Goal: Task Accomplishment & Management: Use online tool/utility

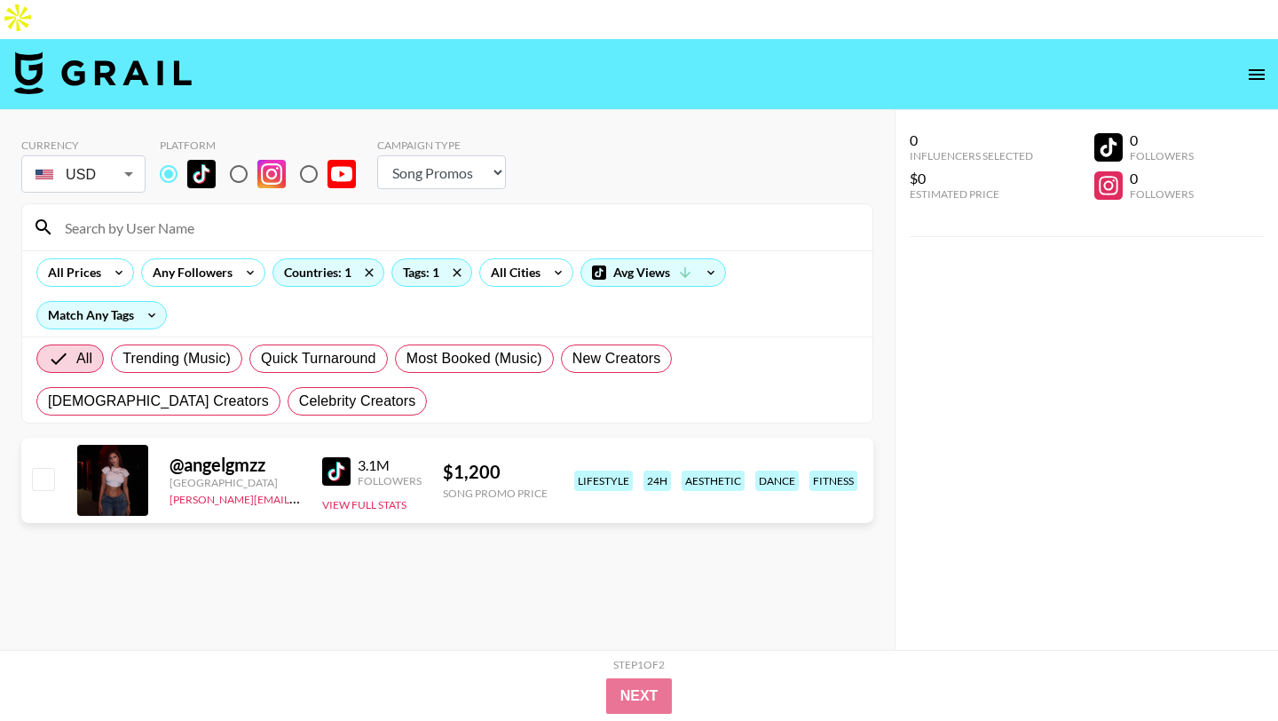
select select "Song"
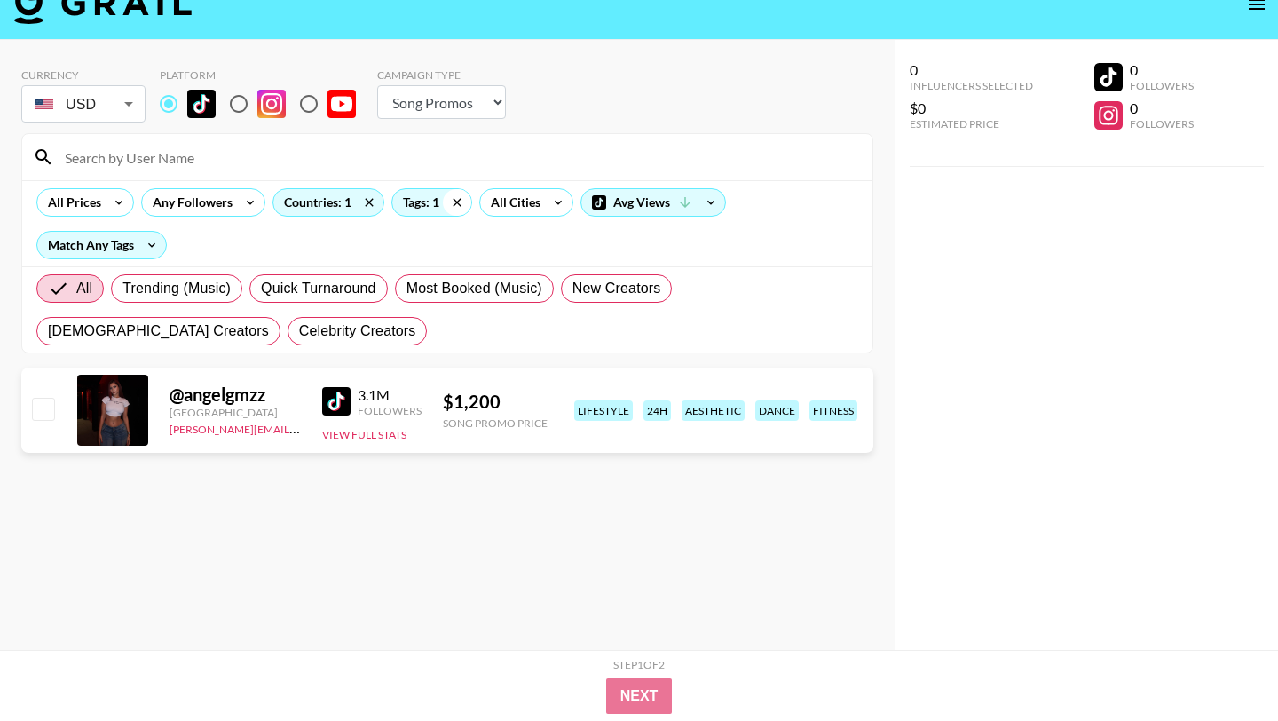
click at [449, 189] on icon at bounding box center [457, 202] width 28 height 27
click at [367, 198] on icon at bounding box center [369, 202] width 8 height 8
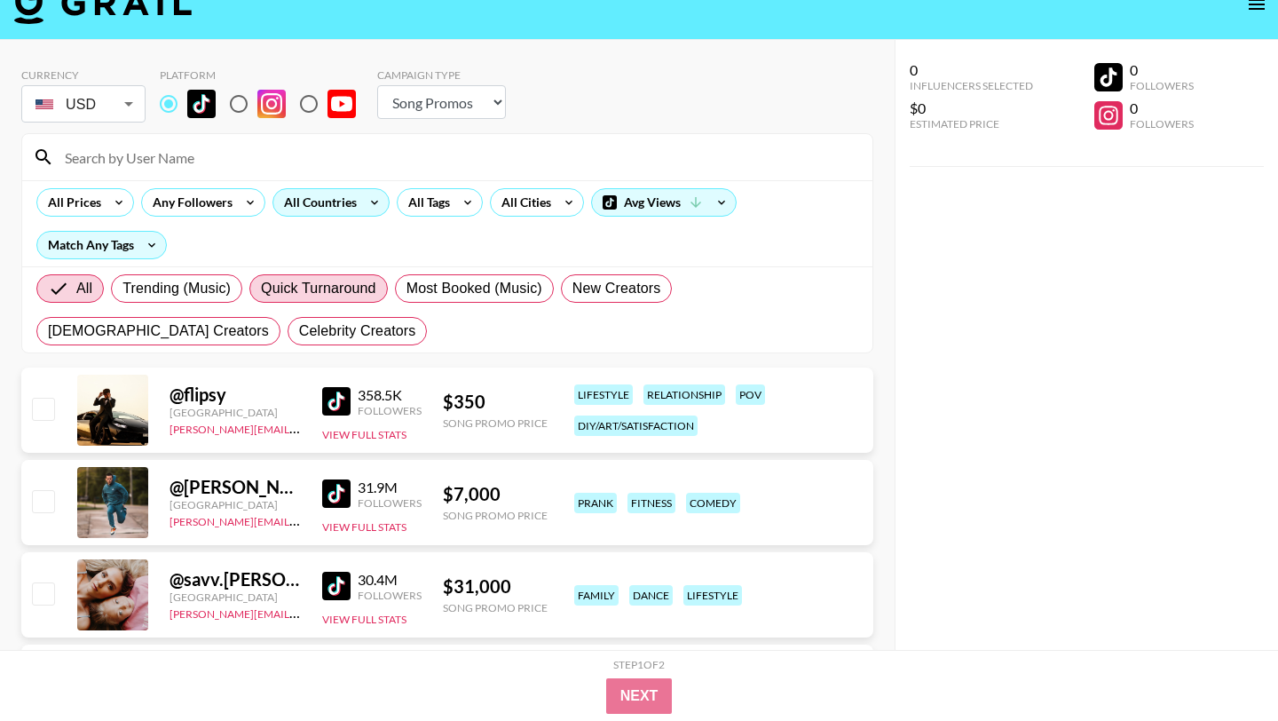
click at [275, 278] on span "Quick Turnaround" at bounding box center [318, 288] width 115 height 21
click at [261, 288] on input "Quick Turnaround" at bounding box center [261, 288] width 0 height 0
radio input "true"
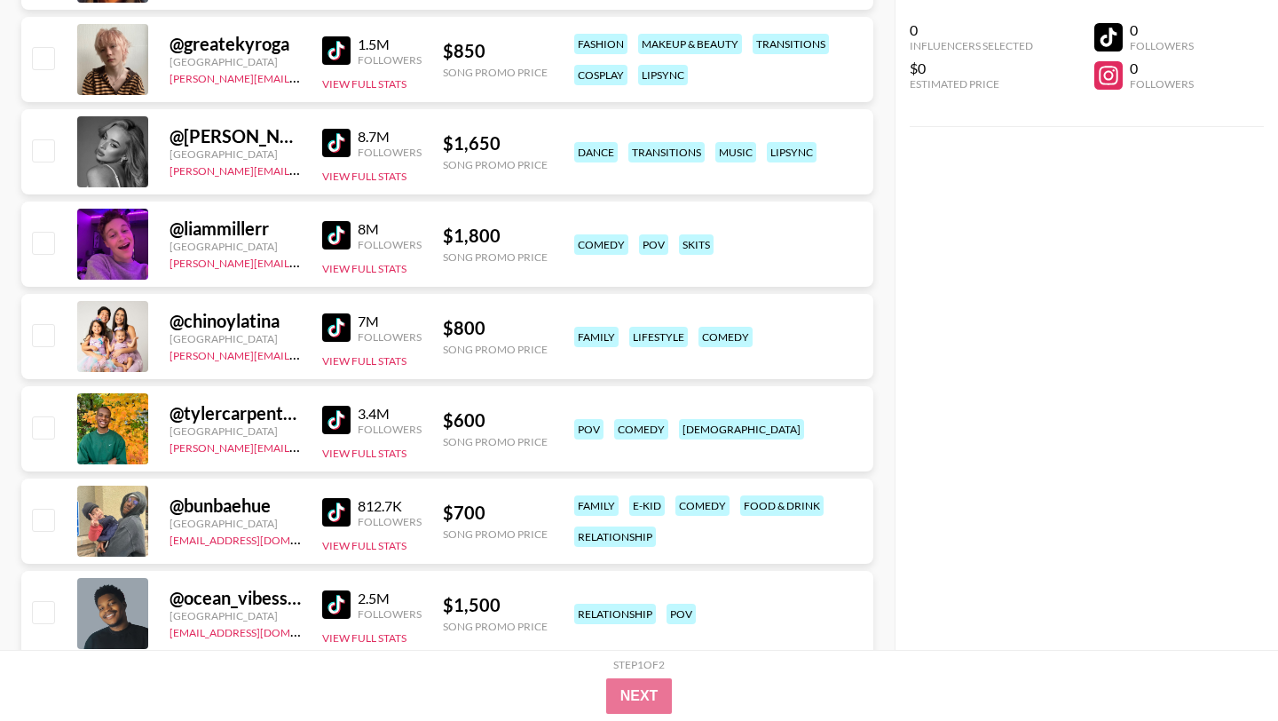
scroll to position [2176, 0]
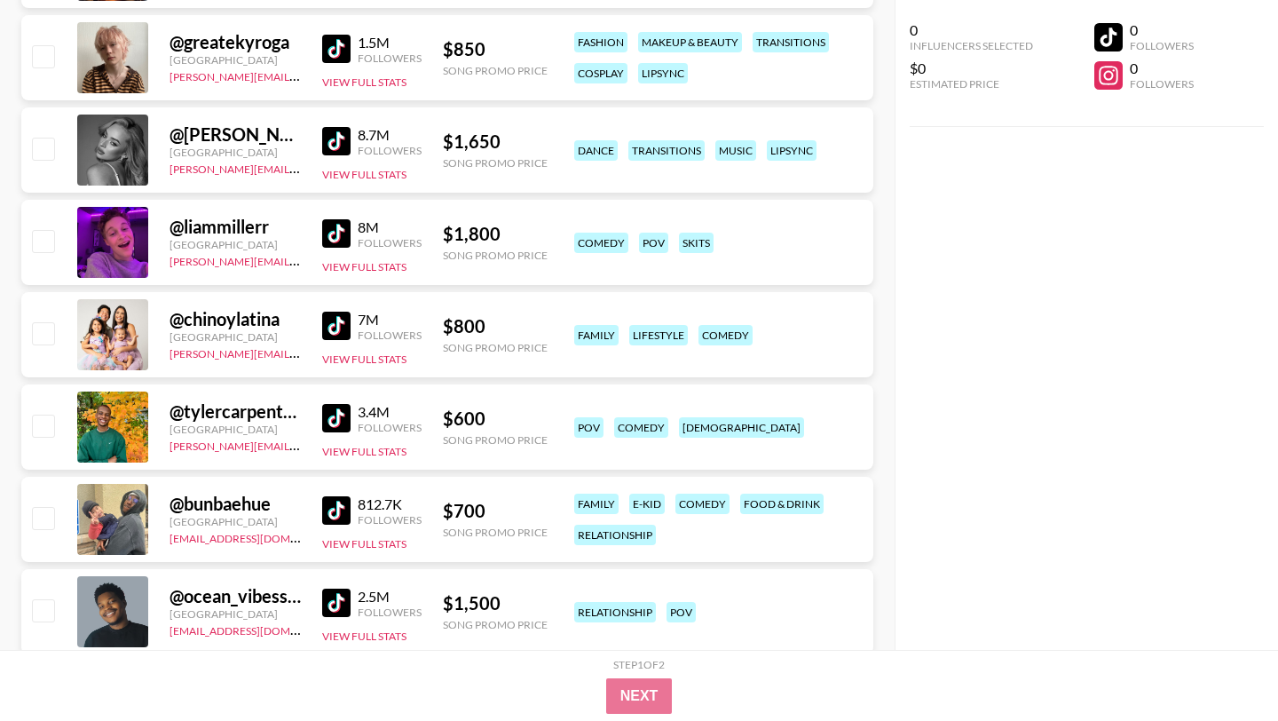
click at [332, 496] on img at bounding box center [336, 510] width 28 height 28
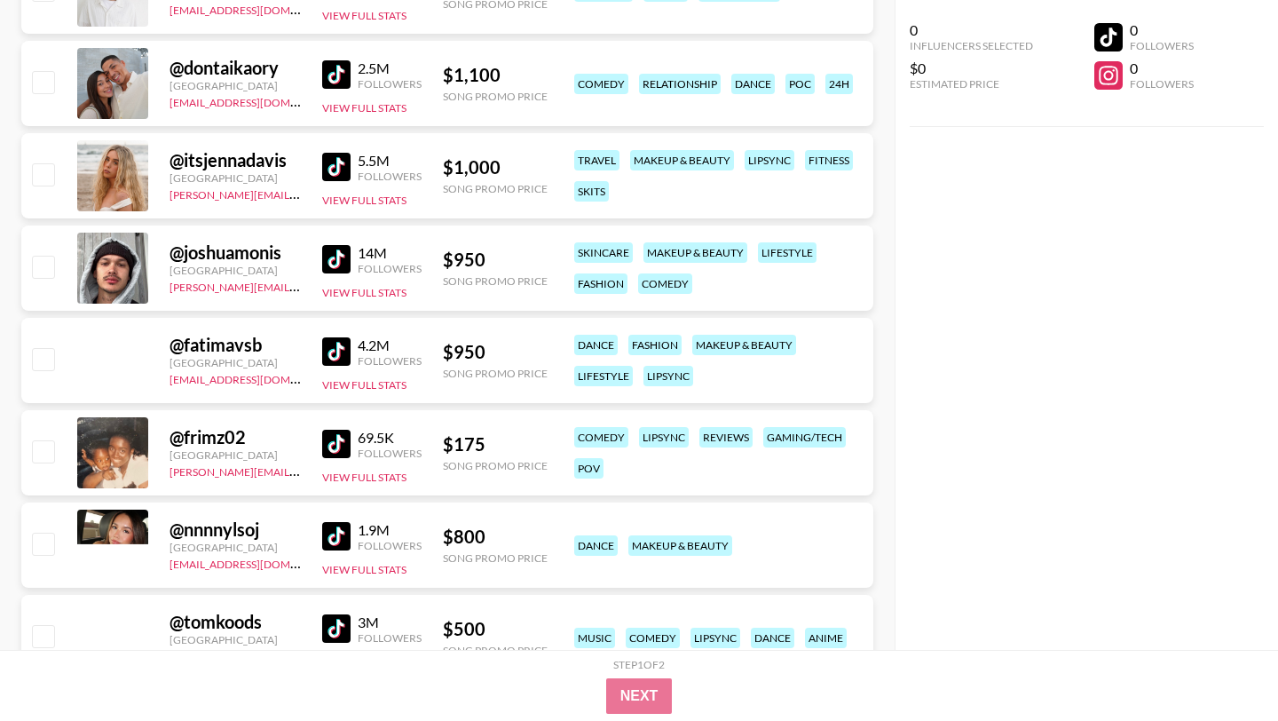
scroll to position [4422, 0]
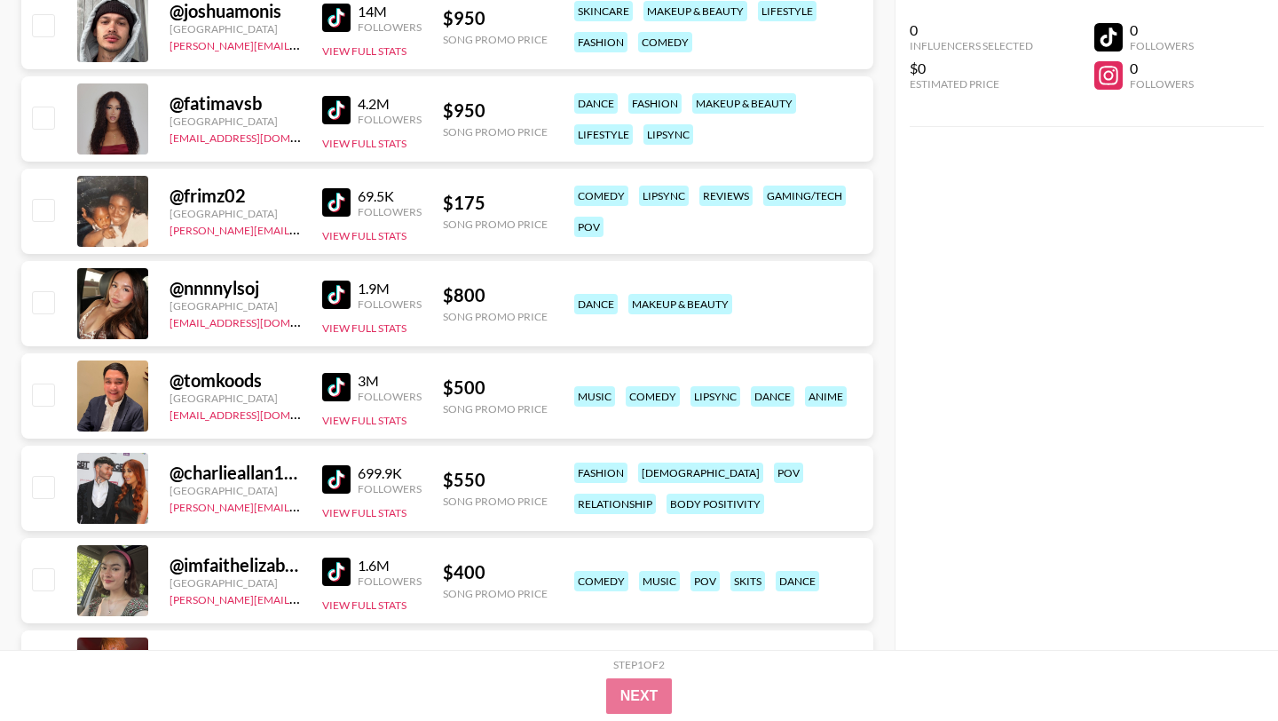
click at [332, 188] on img at bounding box center [336, 202] width 28 height 28
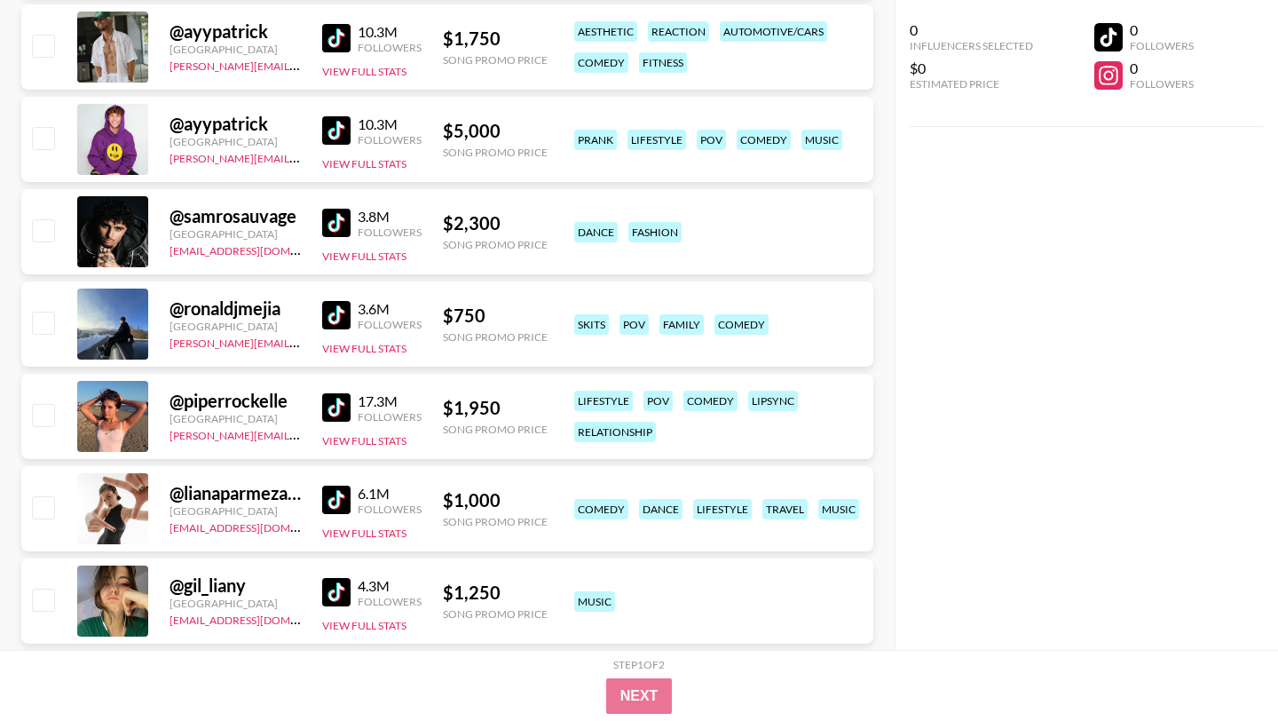
scroll to position [0, 0]
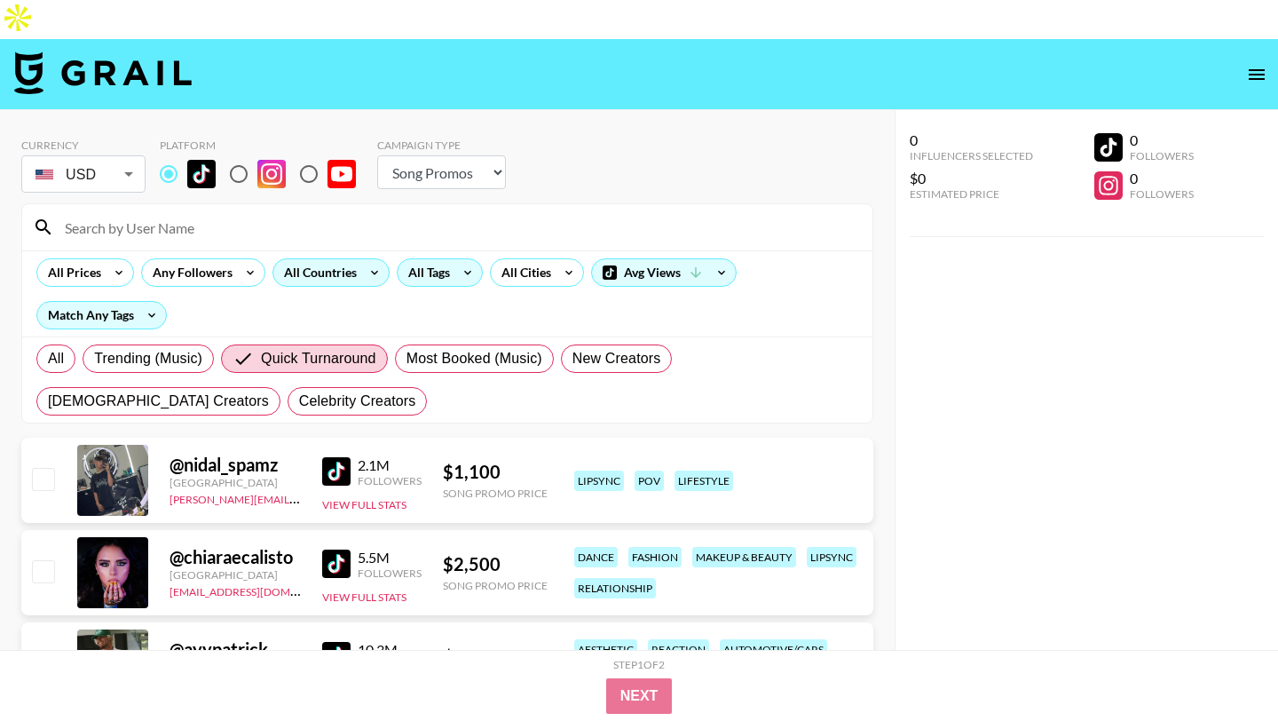
click at [429, 259] on div "All Tags" at bounding box center [426, 272] width 56 height 27
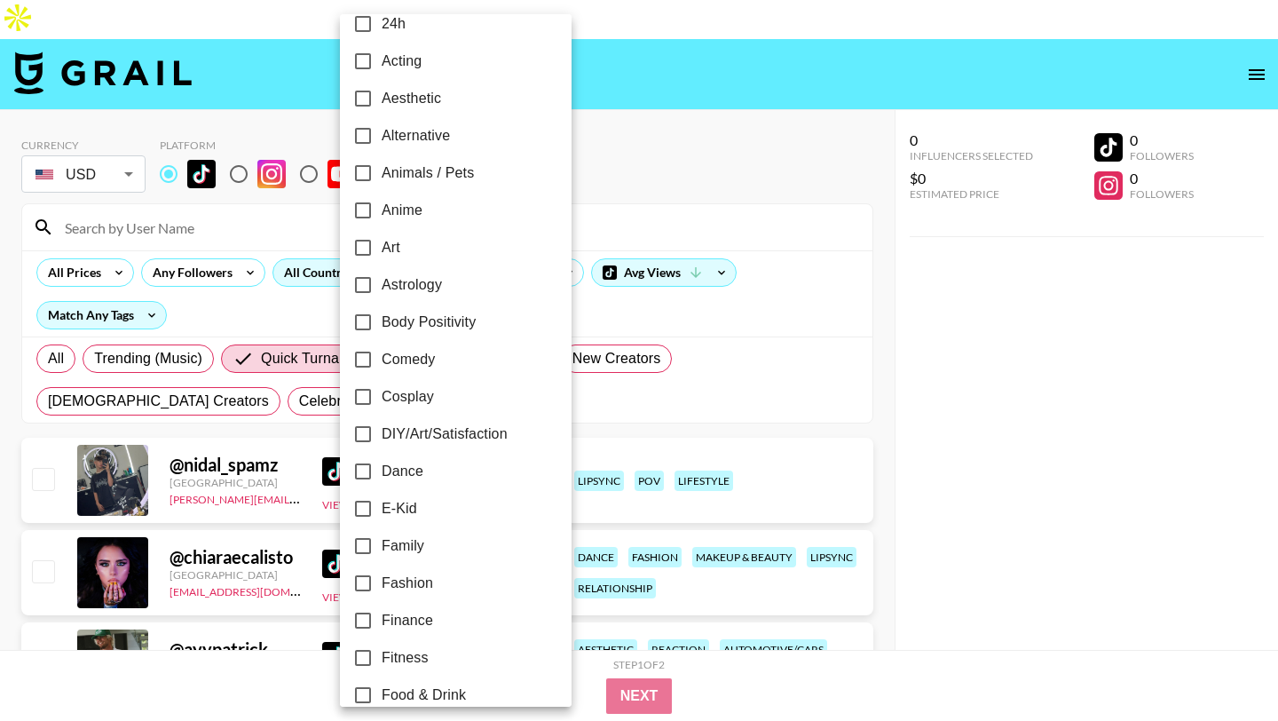
scroll to position [24, 0]
click at [363, 544] on input "Family" at bounding box center [362, 544] width 37 height 37
checkbox input "true"
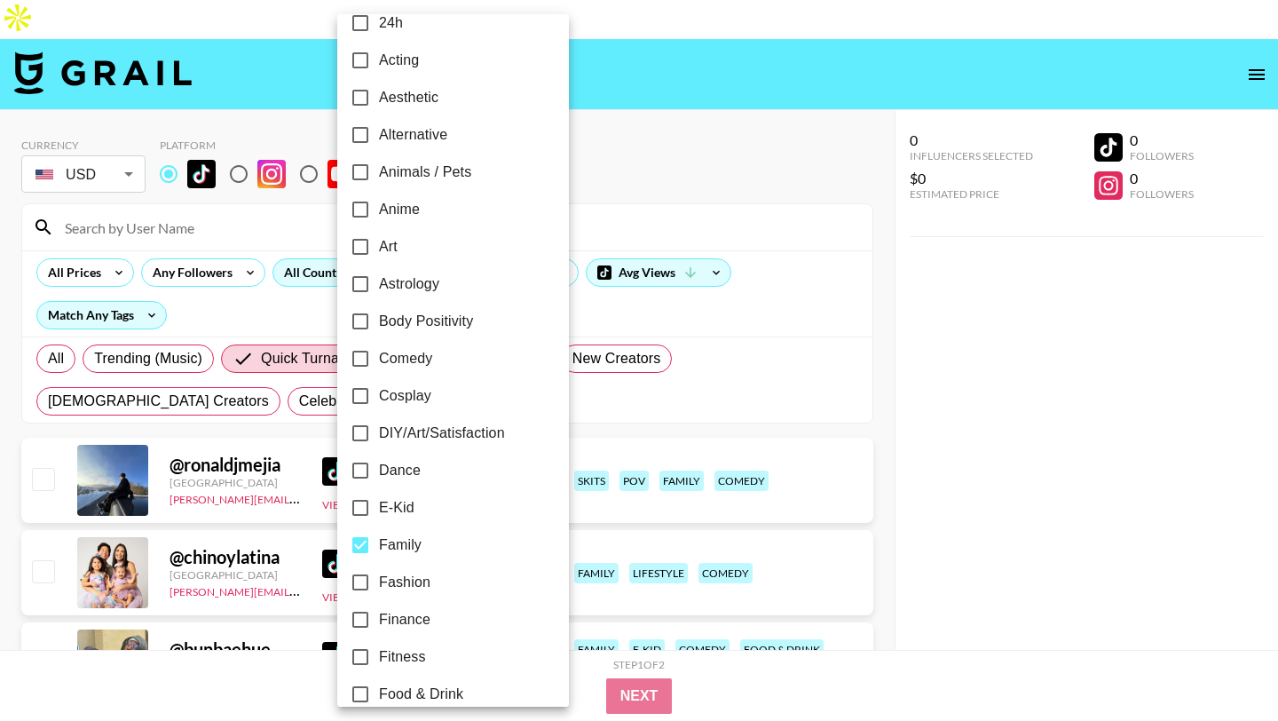
click at [606, 371] on div at bounding box center [639, 360] width 1278 height 721
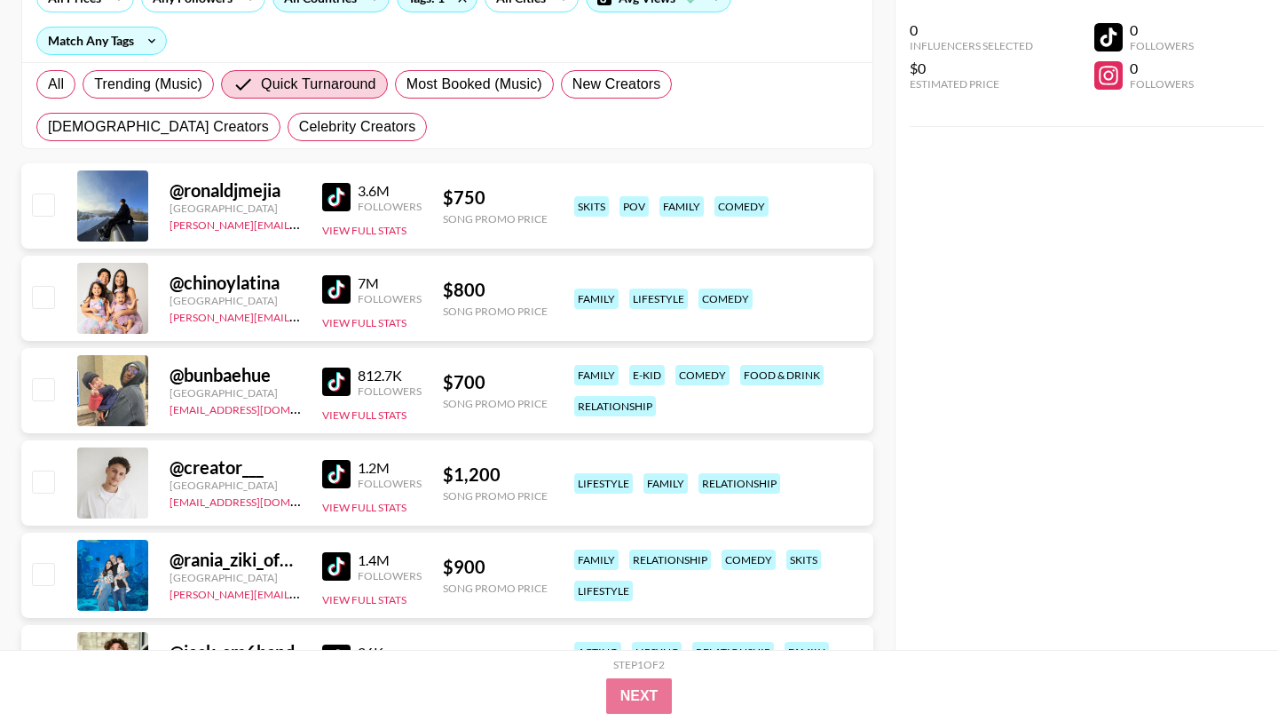
scroll to position [276, 0]
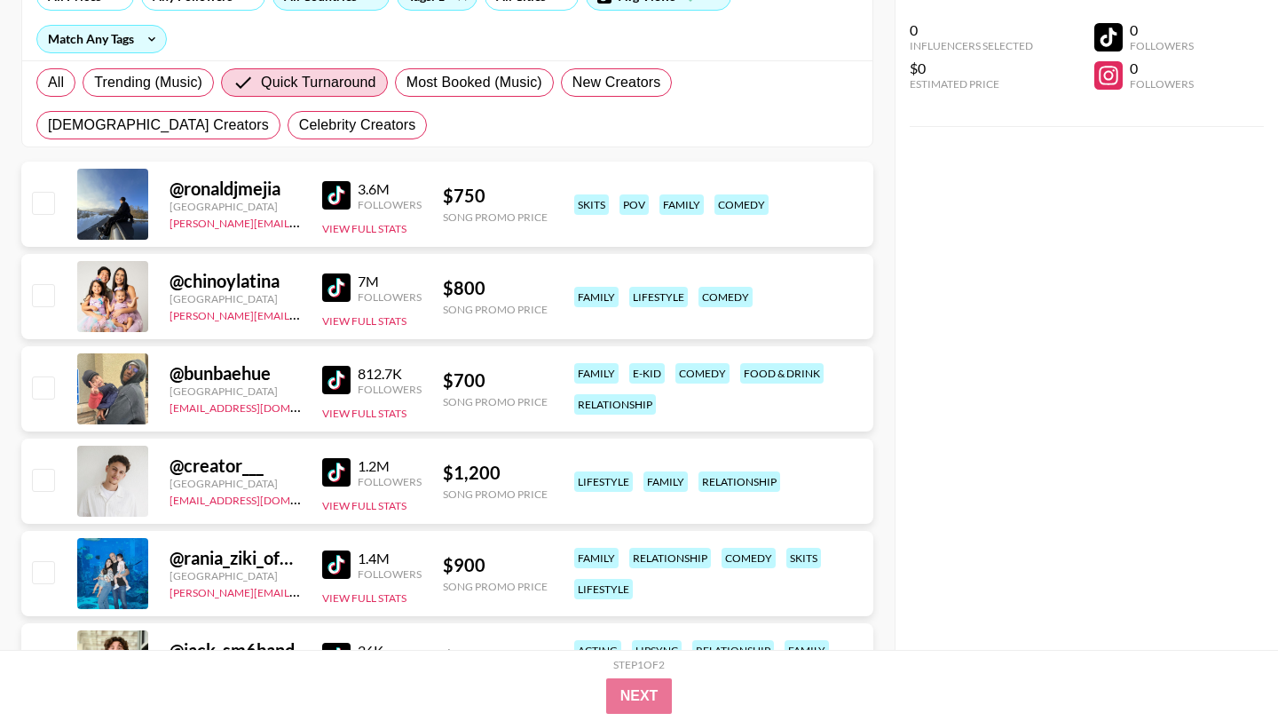
click at [338, 550] on img at bounding box center [336, 564] width 28 height 28
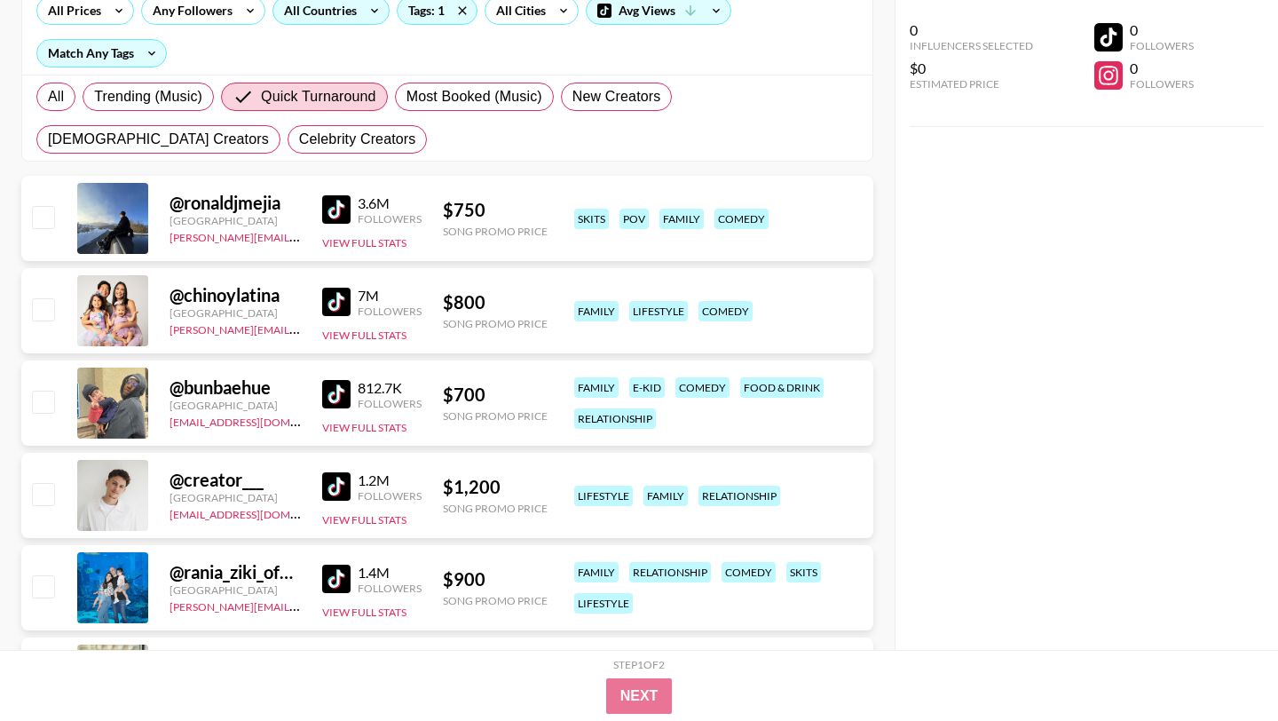
scroll to position [241, 0]
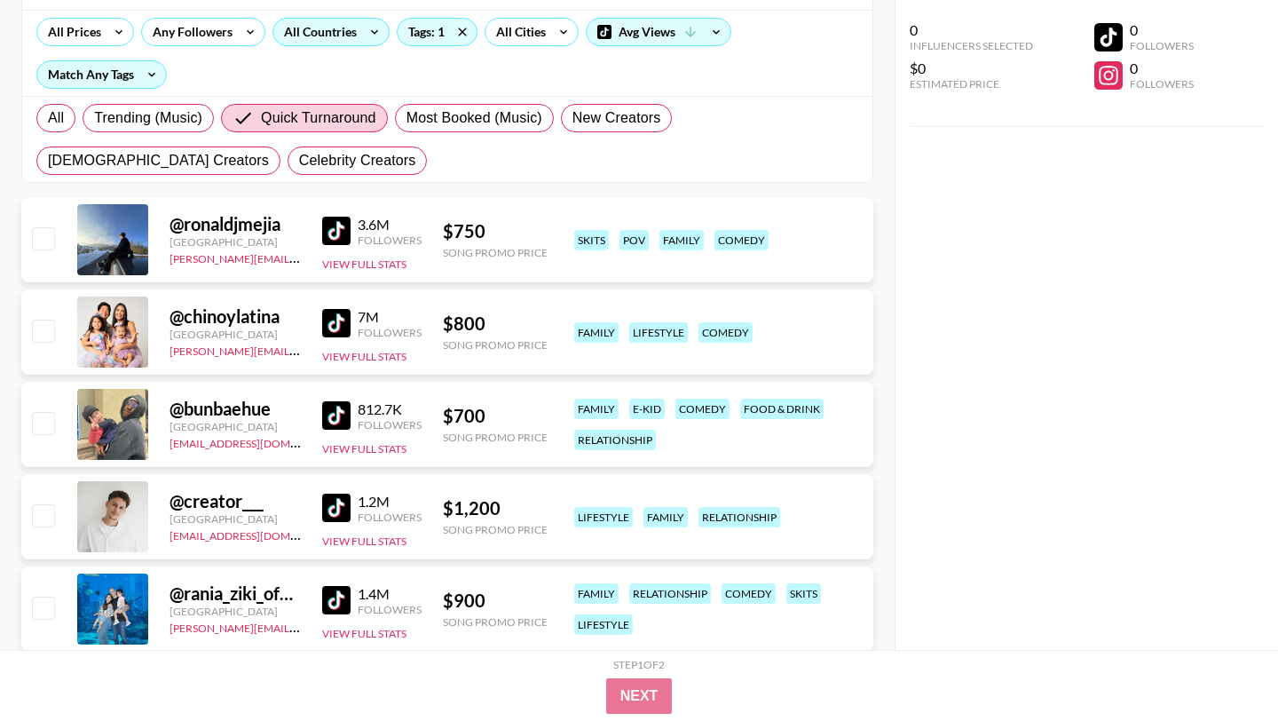
click at [328, 309] on img at bounding box center [336, 323] width 28 height 28
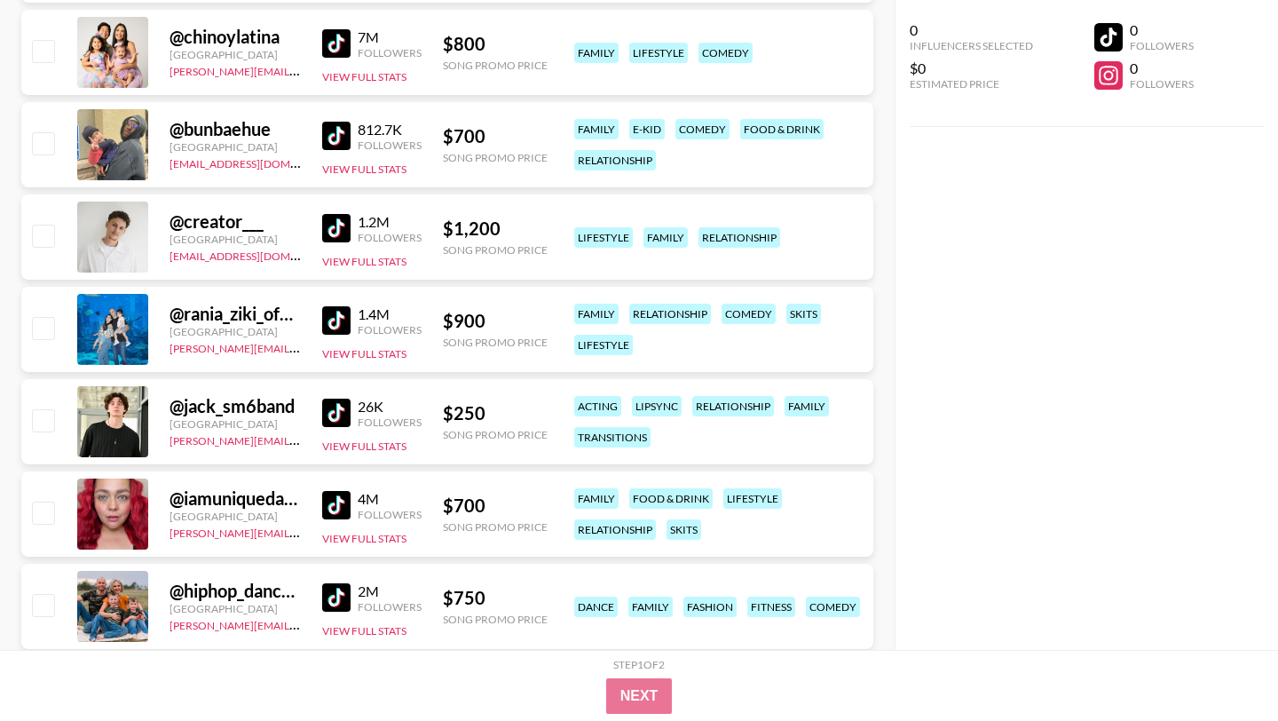
scroll to position [644, 0]
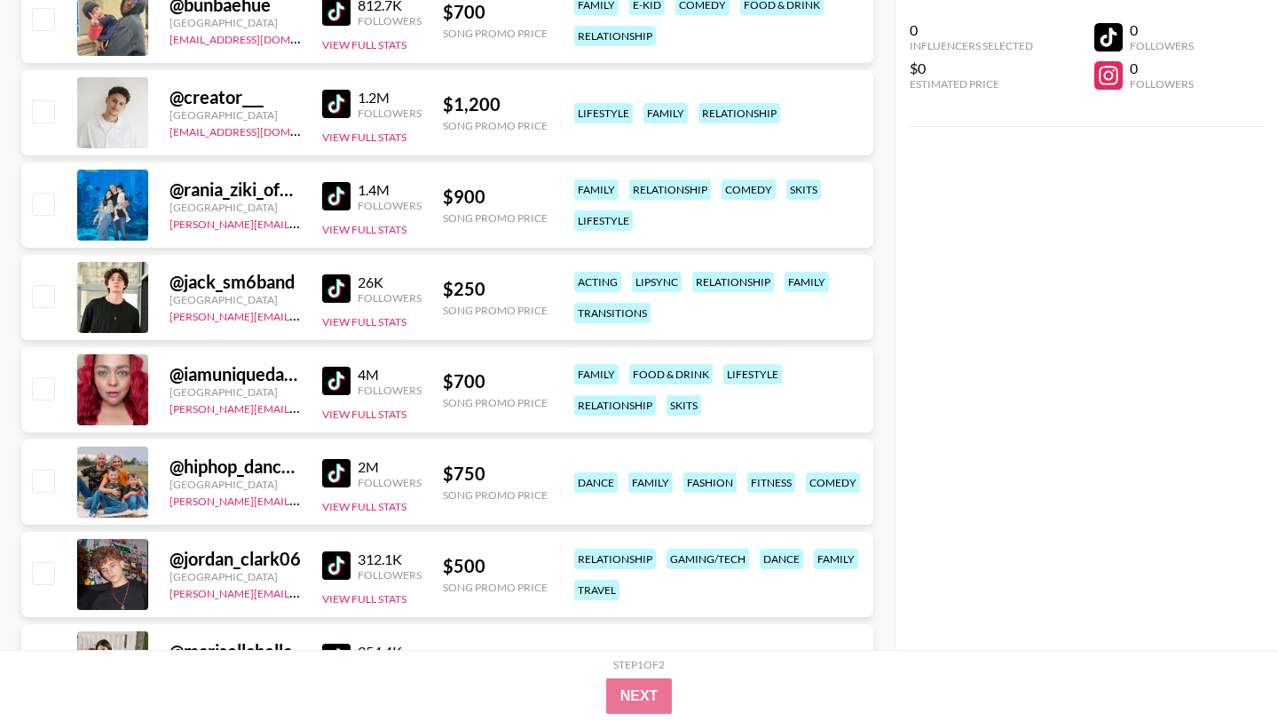
click at [337, 459] on img at bounding box center [336, 473] width 28 height 28
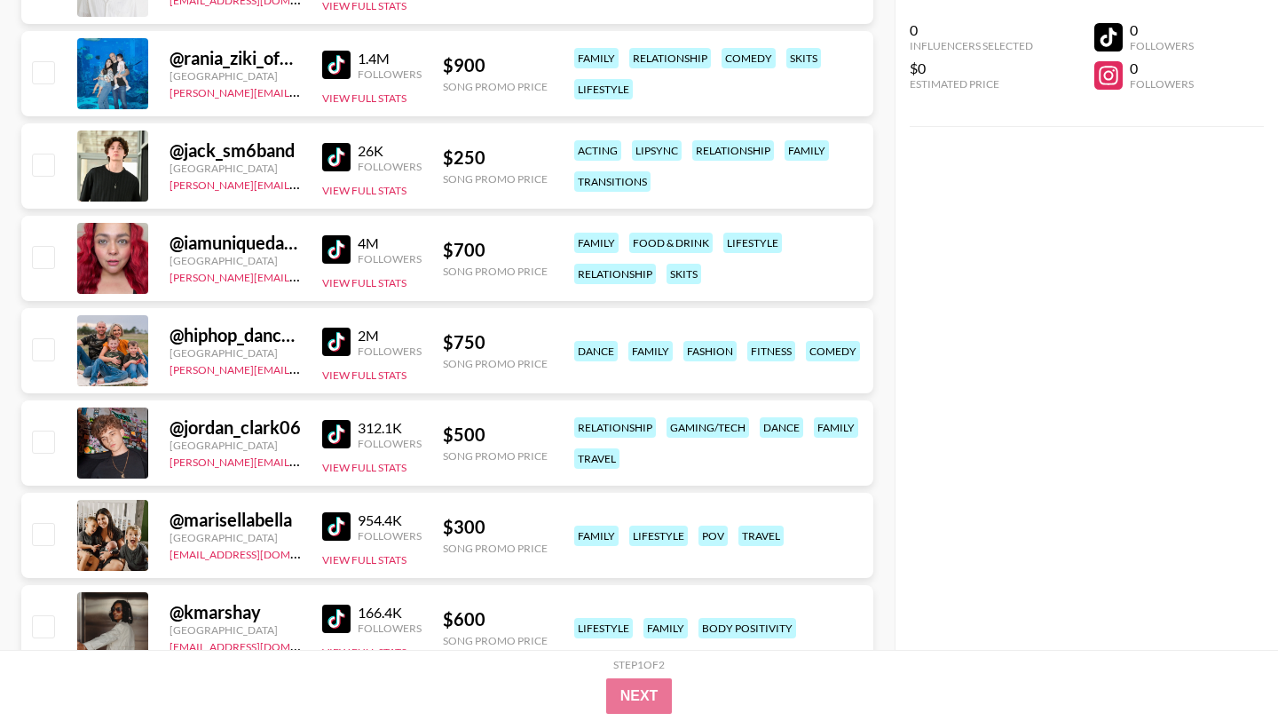
scroll to position [782, 0]
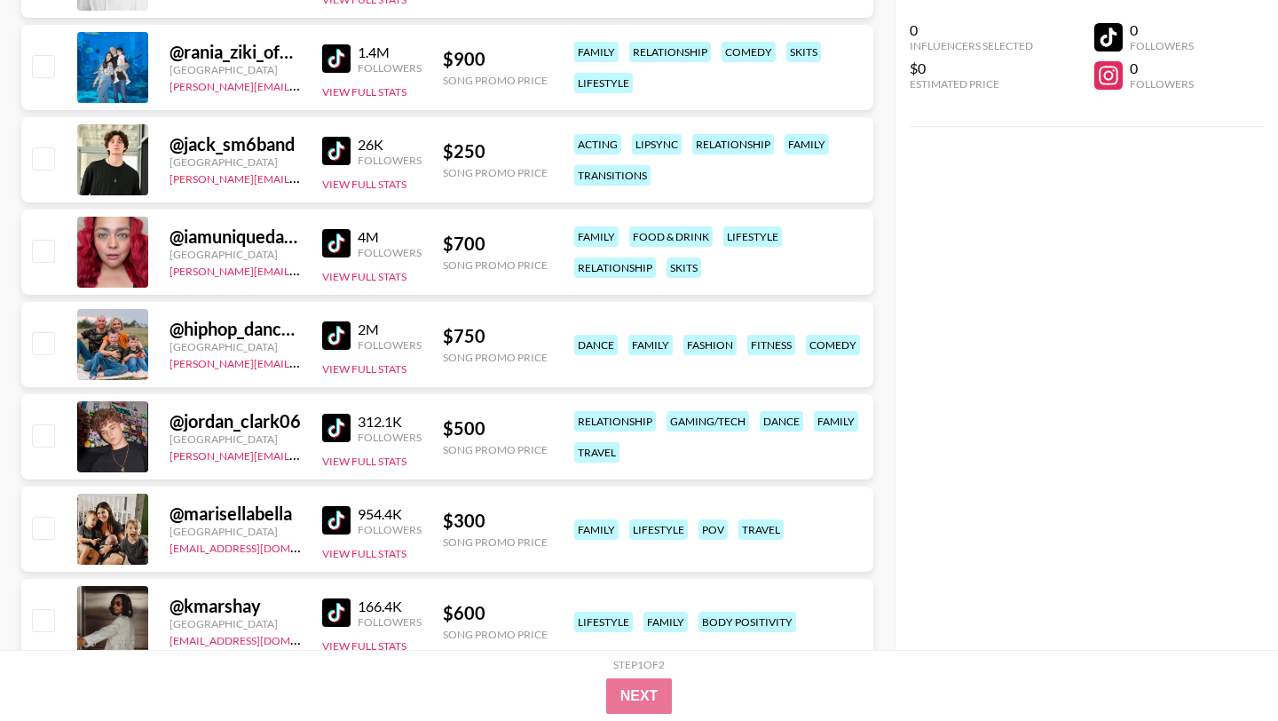
click at [330, 506] on img at bounding box center [336, 520] width 28 height 28
